Goal: Task Accomplishment & Management: Use online tool/utility

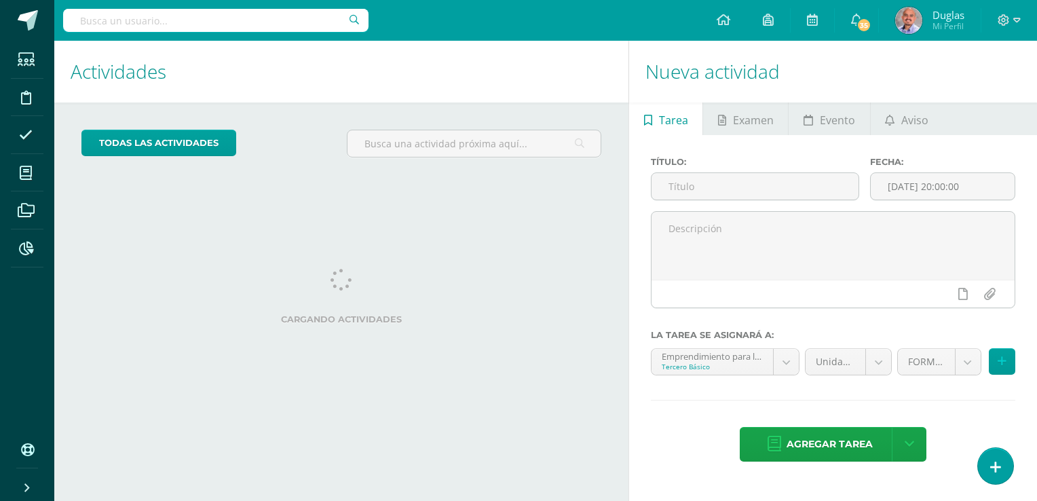
click at [276, 23] on input "text" at bounding box center [215, 20] width 305 height 23
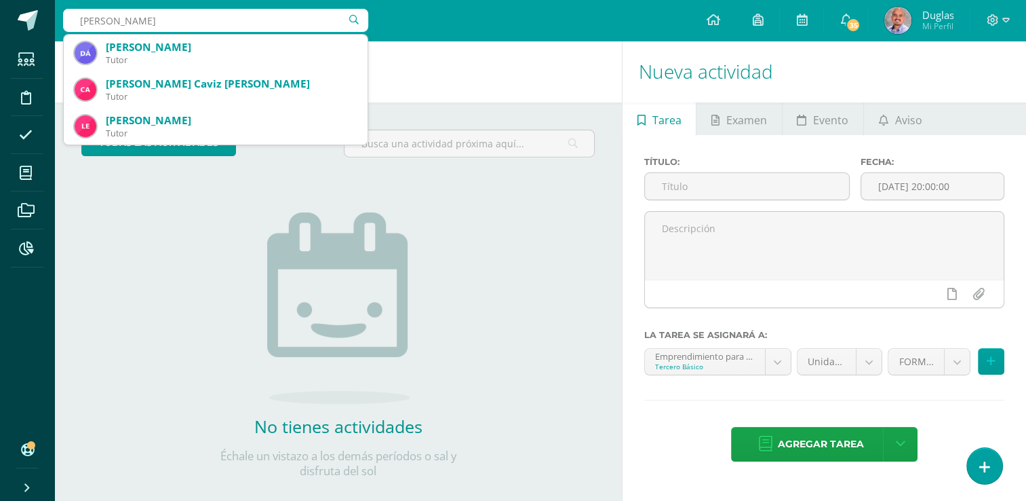
drag, startPoint x: 172, startPoint y: 22, endPoint x: 60, endPoint y: 18, distance: 112.0
click at [60, 18] on div "javier de leon javier de leon Hugo Leonel Davila Gonzalez Tutor Angel Mario Leo…" at bounding box center [540, 20] width 972 height 41
type input "javier de leon"
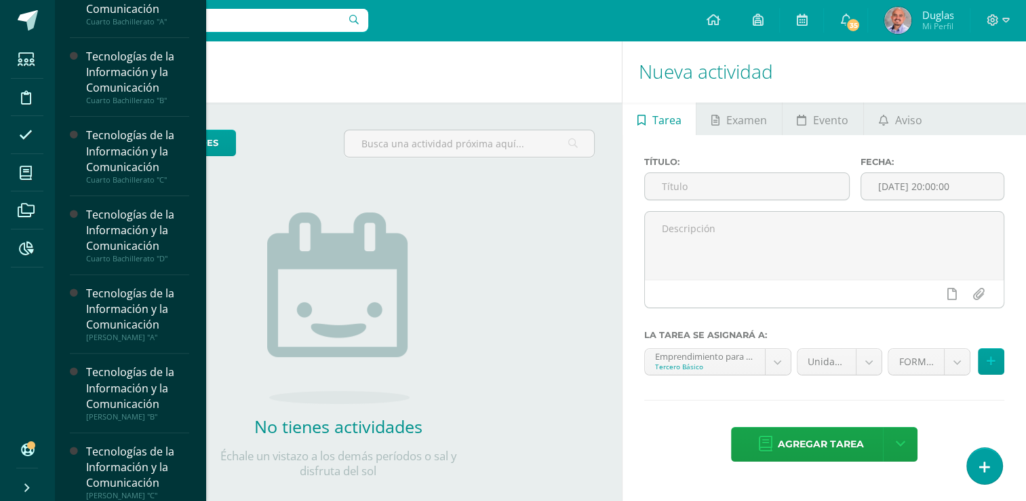
scroll to position [475, 0]
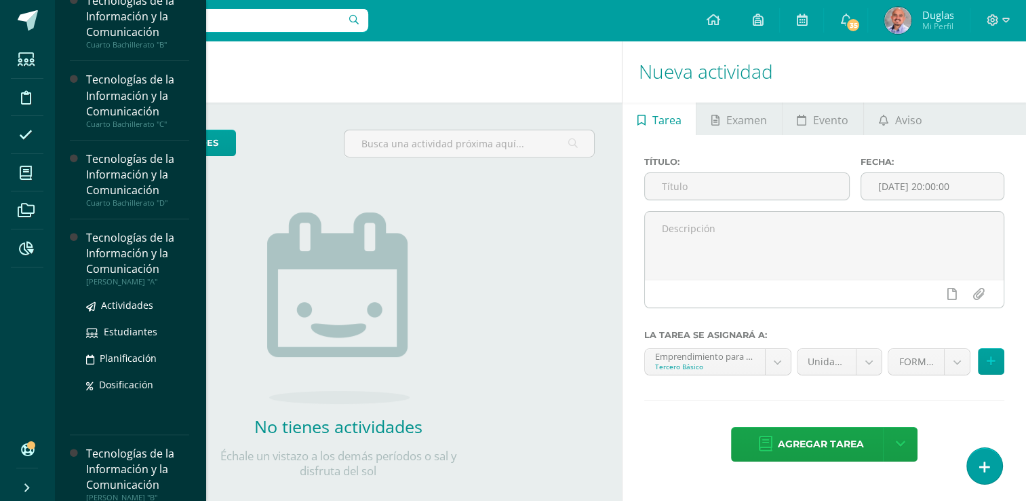
click at [113, 237] on div "Tecnologías de la Información y la Comunicación" at bounding box center [137, 253] width 103 height 47
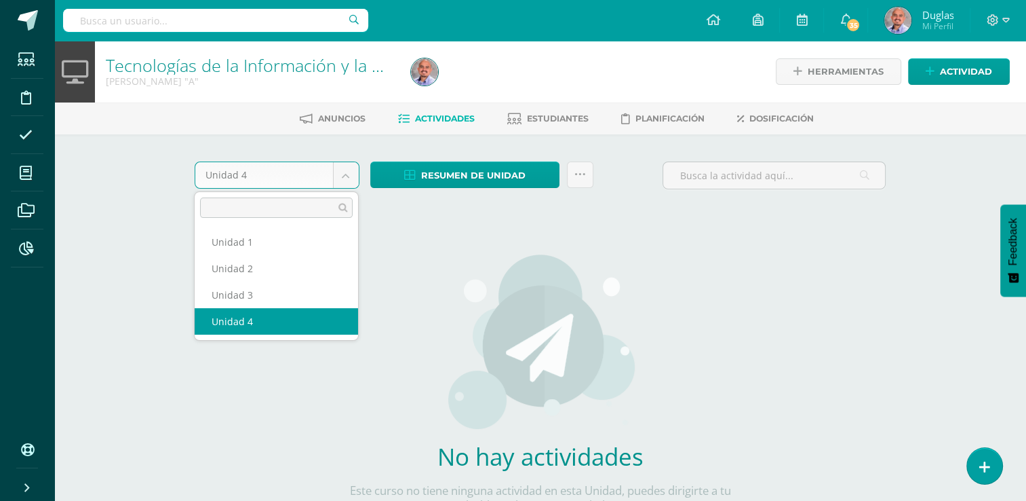
click at [348, 182] on body "Estudiantes Disciplina Asistencia Mis cursos Archivos Reportes Soporte Centro d…" at bounding box center [513, 291] width 1026 height 583
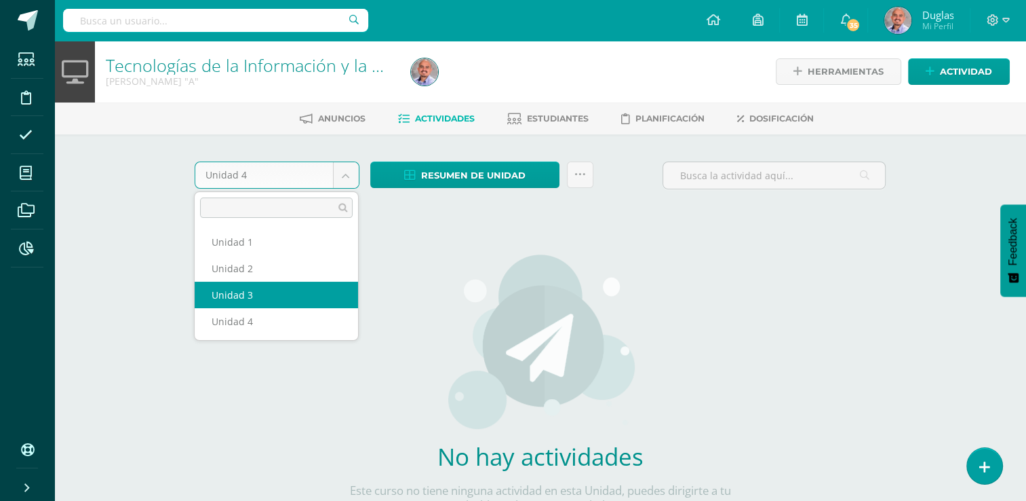
select select "Unidad 3"
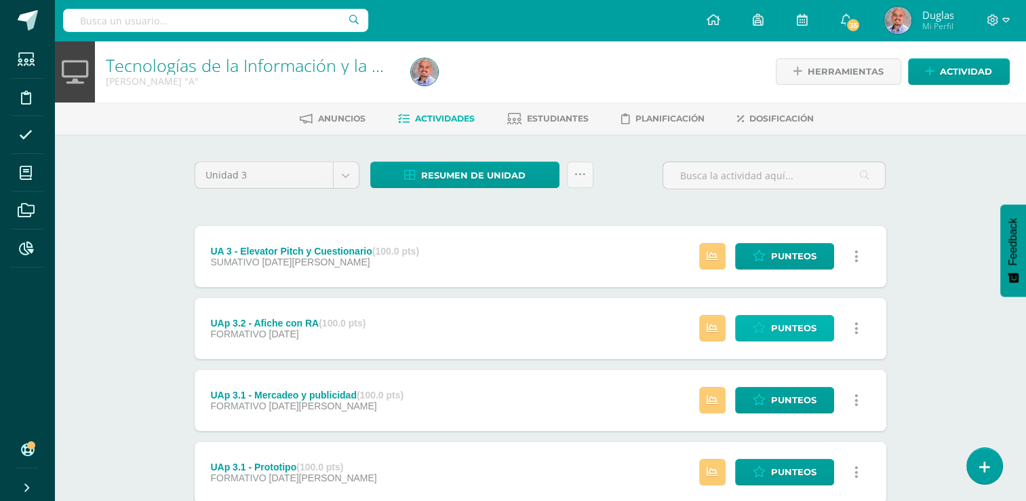
click at [795, 329] on span "Punteos" at bounding box center [793, 327] width 45 height 25
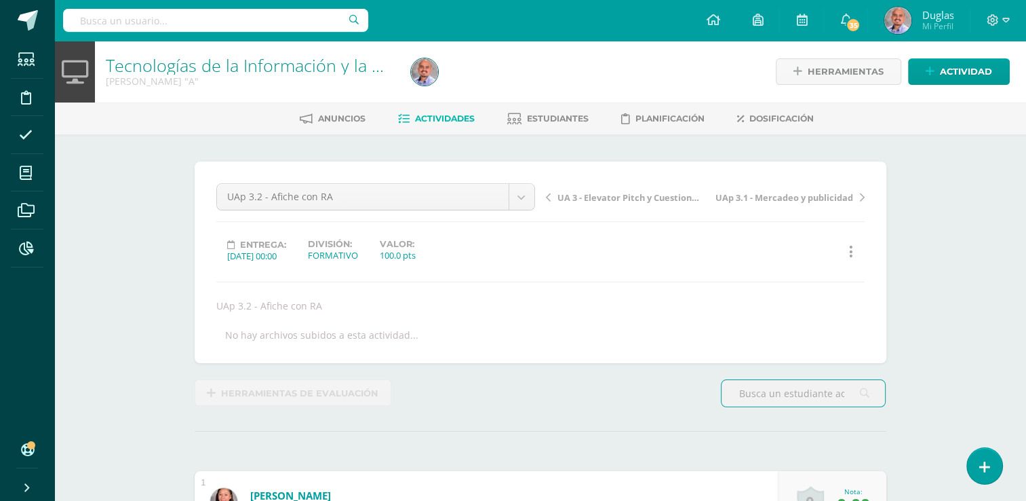
click at [454, 121] on span "Actividades" at bounding box center [445, 118] width 60 height 10
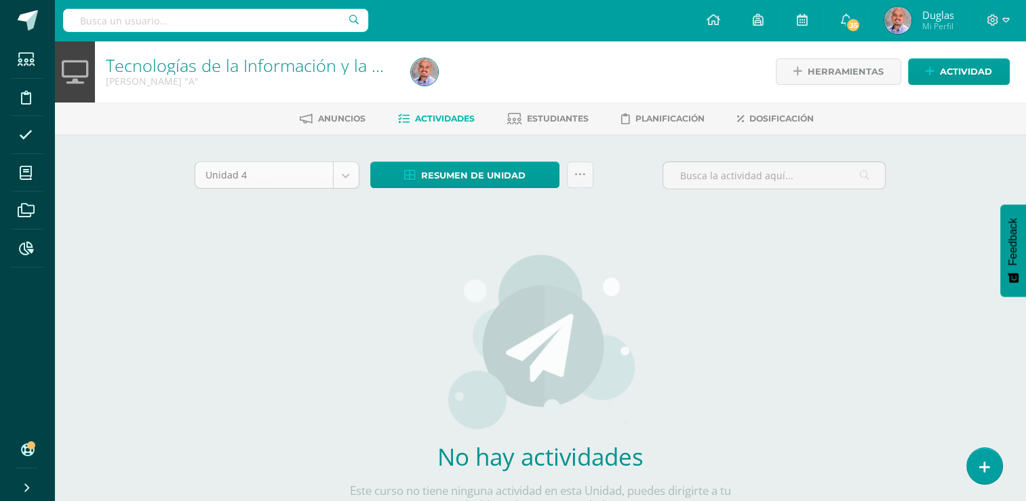
click at [347, 170] on body "Estudiantes Disciplina Asistencia Mis cursos Archivos Reportes Soporte Centro d…" at bounding box center [513, 291] width 1026 height 583
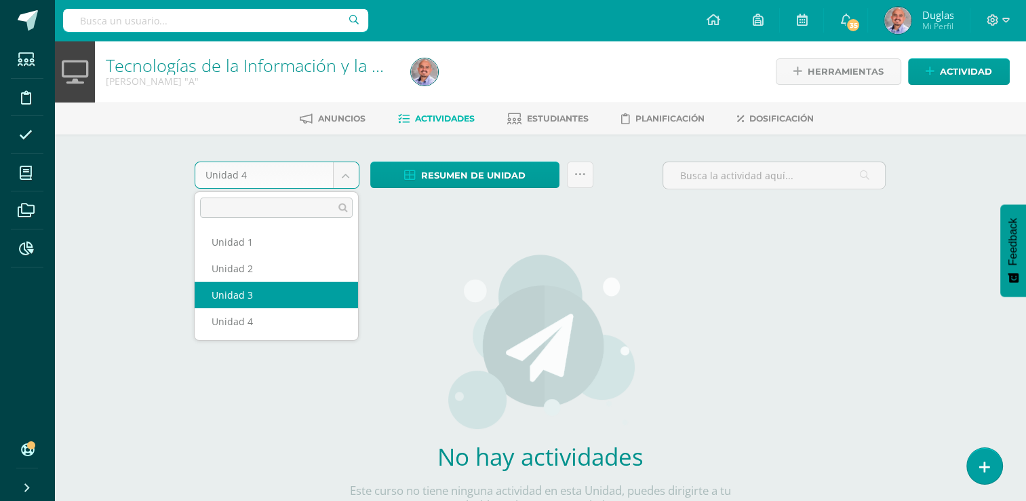
select select "Unidad 3"
